Goal: Find specific page/section

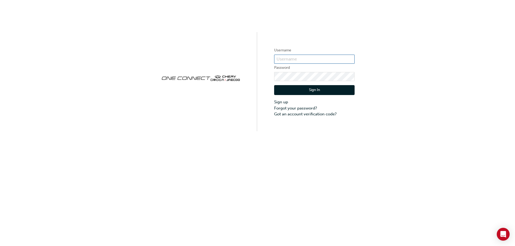
type input "CHAU0232"
click at [255, 87] on button "Sign In" at bounding box center [314, 90] width 80 height 10
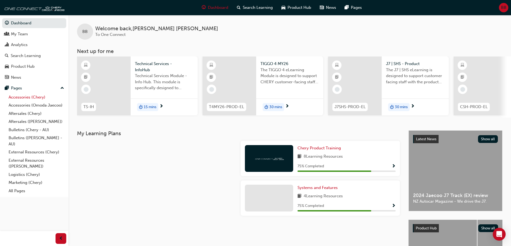
click at [40, 99] on link "Accessories (Chery)" at bounding box center [36, 97] width 60 height 8
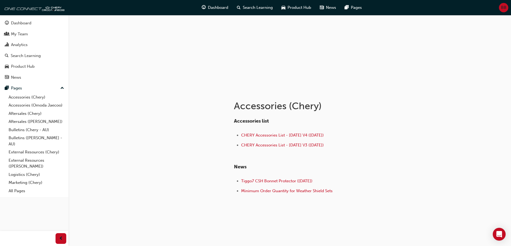
scroll to position [34, 0]
click at [255, 134] on span "CHERY Accessories List - [DATE] V4 ([DATE])" at bounding box center [282, 134] width 83 height 5
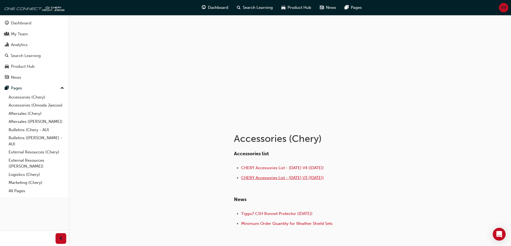
click at [288, 179] on span "CHERY Accessories List - [DATE] V3 ([DATE])" at bounding box center [282, 178] width 83 height 5
click at [62, 104] on link "Accessories (Omoda Jaecoo)" at bounding box center [36, 105] width 60 height 8
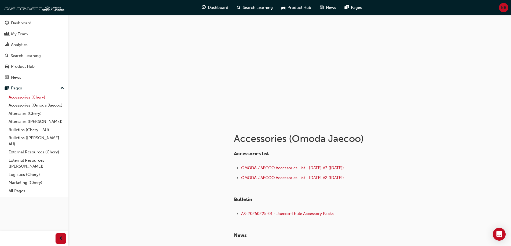
click at [46, 100] on link "Accessories (Chery)" at bounding box center [36, 97] width 60 height 8
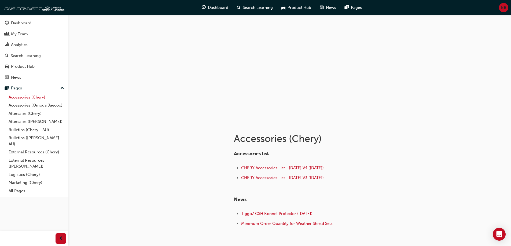
click at [43, 99] on link "Accessories (Chery)" at bounding box center [36, 97] width 60 height 8
click at [323, 168] on span "CHERY Accessories List - [DATE] V4 ([DATE])" at bounding box center [282, 168] width 83 height 5
